Goal: Navigation & Orientation: Find specific page/section

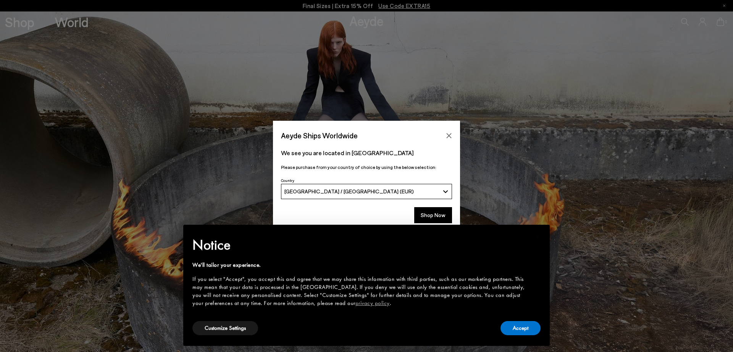
click at [447, 136] on icon "Close" at bounding box center [449, 135] width 6 height 6
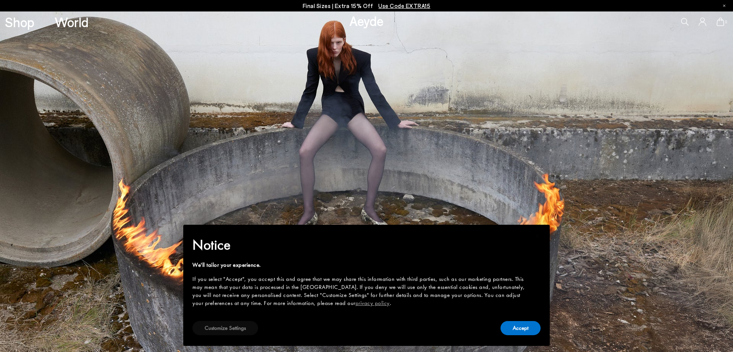
click at [222, 326] on button "Customize Settings" at bounding box center [225, 328] width 66 height 14
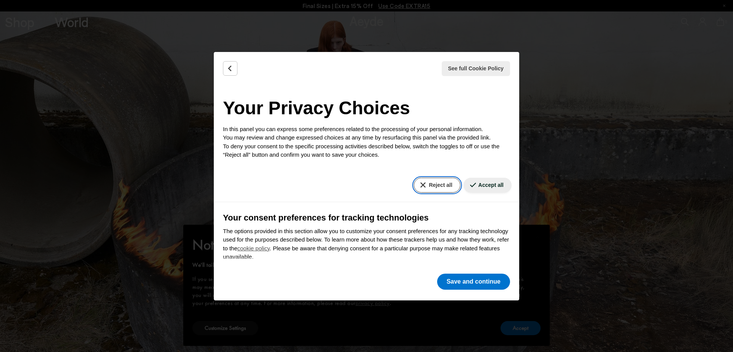
click at [437, 186] on button "Reject all" at bounding box center [437, 184] width 46 height 15
click at [491, 282] on button "Save and continue" at bounding box center [473, 281] width 73 height 16
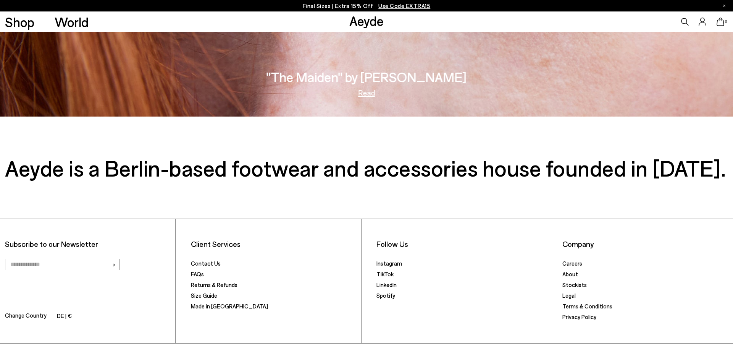
scroll to position [1598, 0]
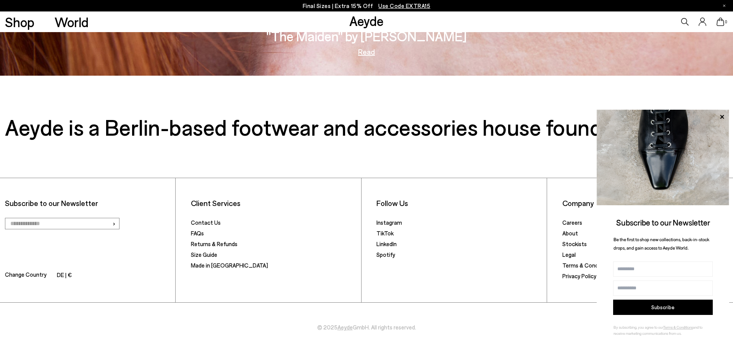
click at [468, 266] on div "Follow Us Instagram TikTok LinkedIn Spotify" at bounding box center [459, 240] width 176 height 124
click at [570, 234] on link "About" at bounding box center [570, 232] width 16 height 7
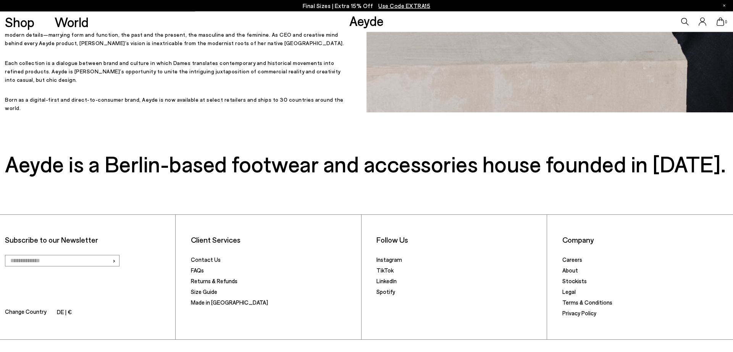
scroll to position [433, 0]
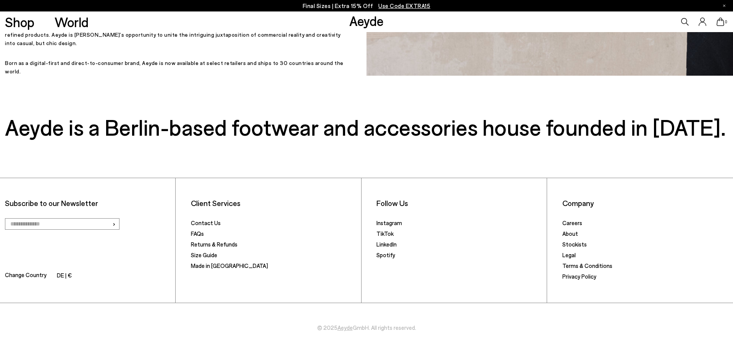
click at [344, 327] on link "Aeyde" at bounding box center [344, 327] width 15 height 7
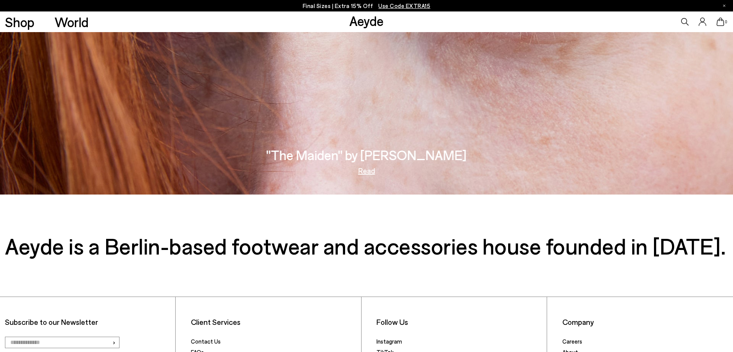
scroll to position [1598, 0]
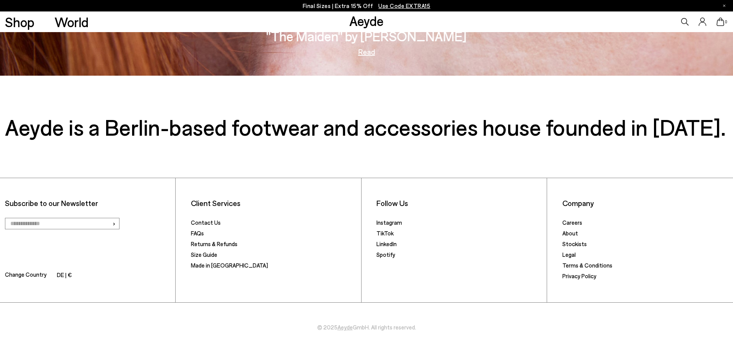
click at [700, 22] on icon at bounding box center [703, 22] width 8 height 8
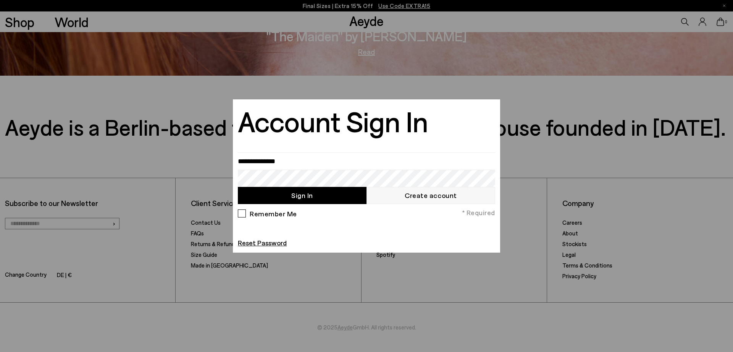
click at [601, 60] on div at bounding box center [366, 176] width 733 height 352
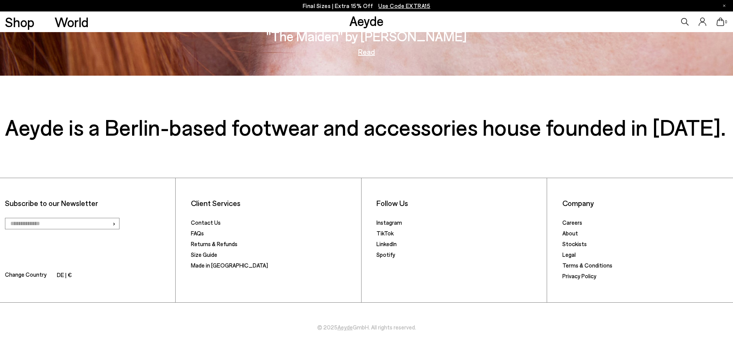
click at [682, 21] on icon at bounding box center [685, 22] width 8 height 8
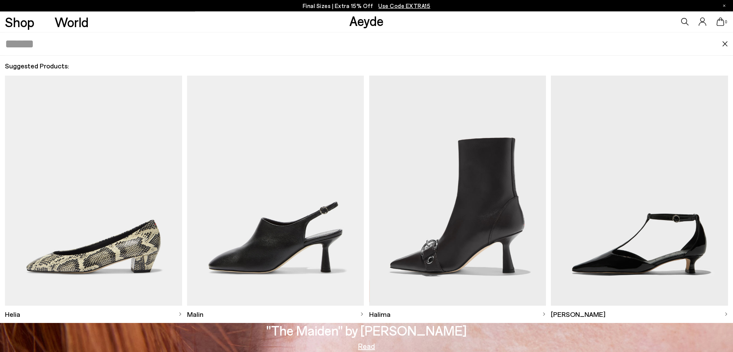
scroll to position [1287, 0]
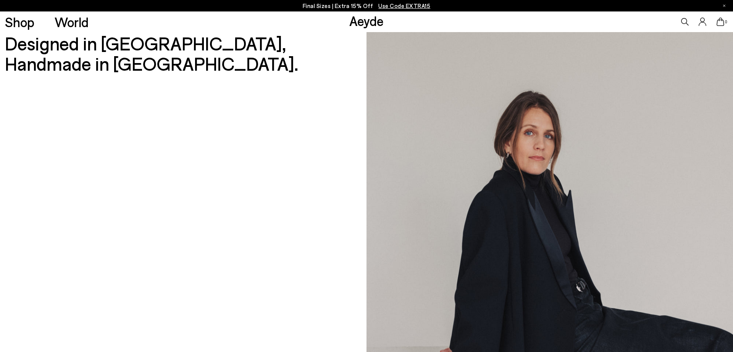
scroll to position [433, 0]
